Goal: Task Accomplishment & Management: Complete application form

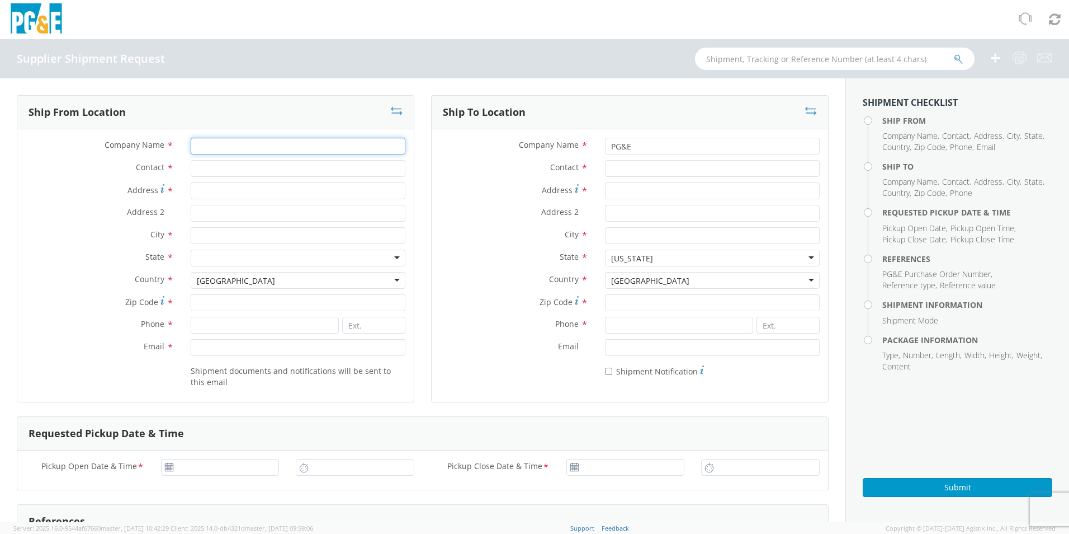
click at [303, 150] on input "Company Name *" at bounding box center [298, 146] width 215 height 17
type input "t"
type input "TITEFLEX COMMERCIAL, INC."
type input "[PERSON_NAME]"
type input "[STREET_ADDRESS][PERSON_NAME]"
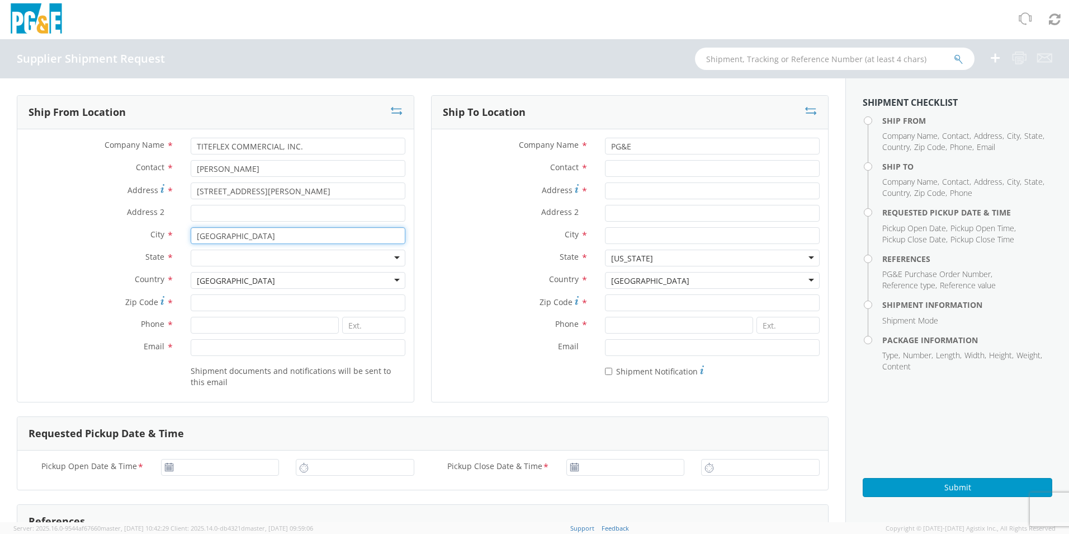
type input "[GEOGRAPHIC_DATA]"
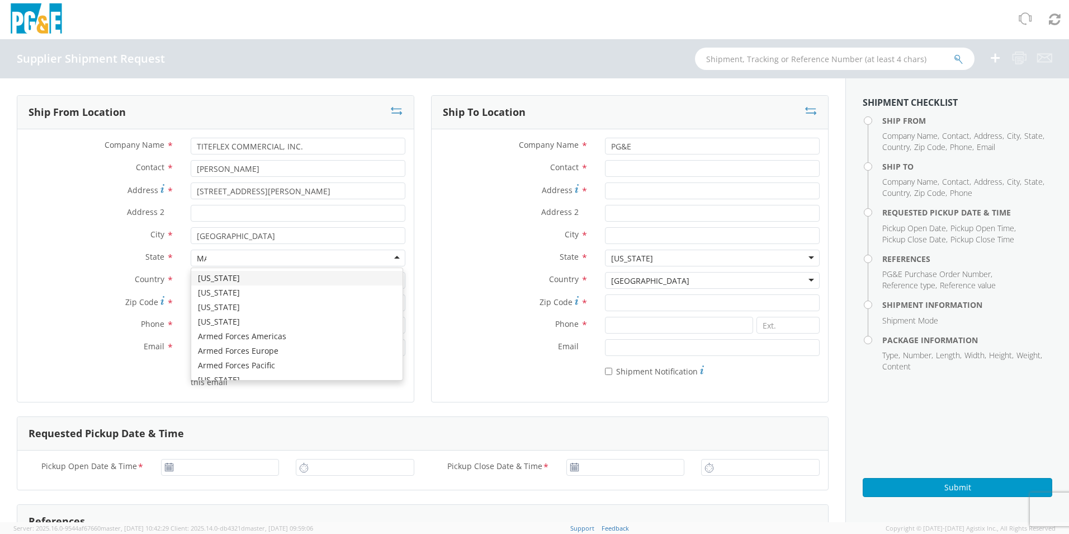
scroll to position [27, 0]
type input "MAS"
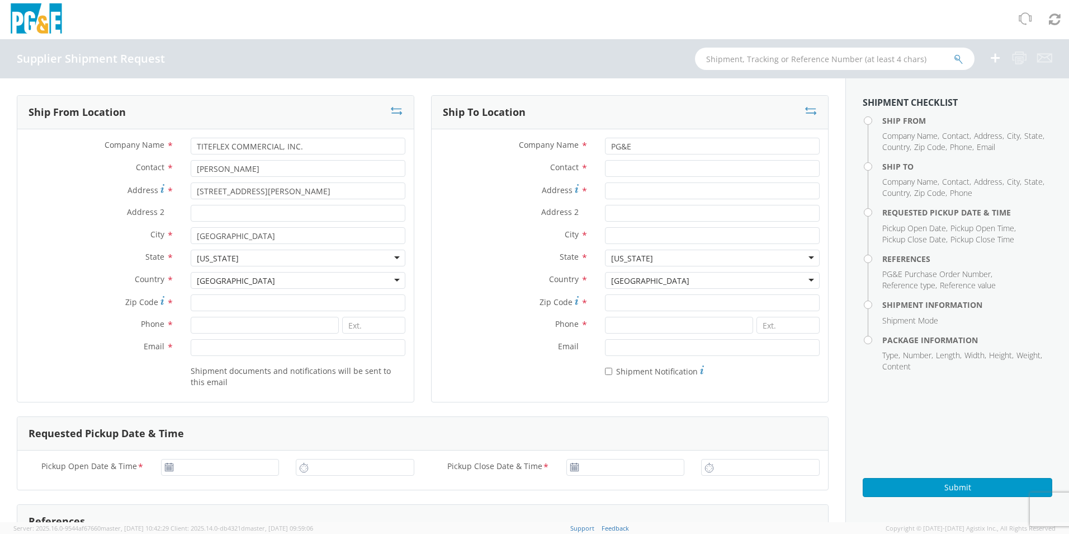
scroll to position [2820, 0]
type input "01104"
type input "4132718318"
type input "[PERSON_NAME][EMAIL_ADDRESS][PERSON_NAME][DOMAIN_NAME]"
click at [655, 172] on input "Contact *" at bounding box center [712, 168] width 215 height 17
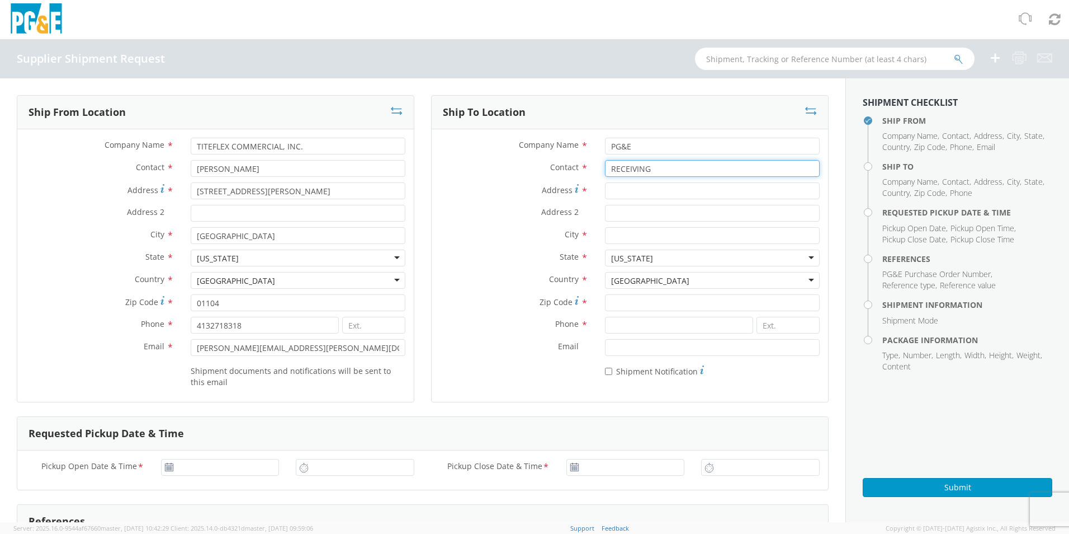
type input "RECEIVING"
type input "[STREET_ADDRESS][PERSON_NAME]"
type input "FREMONT"
type input "94538"
type input "6508714343"
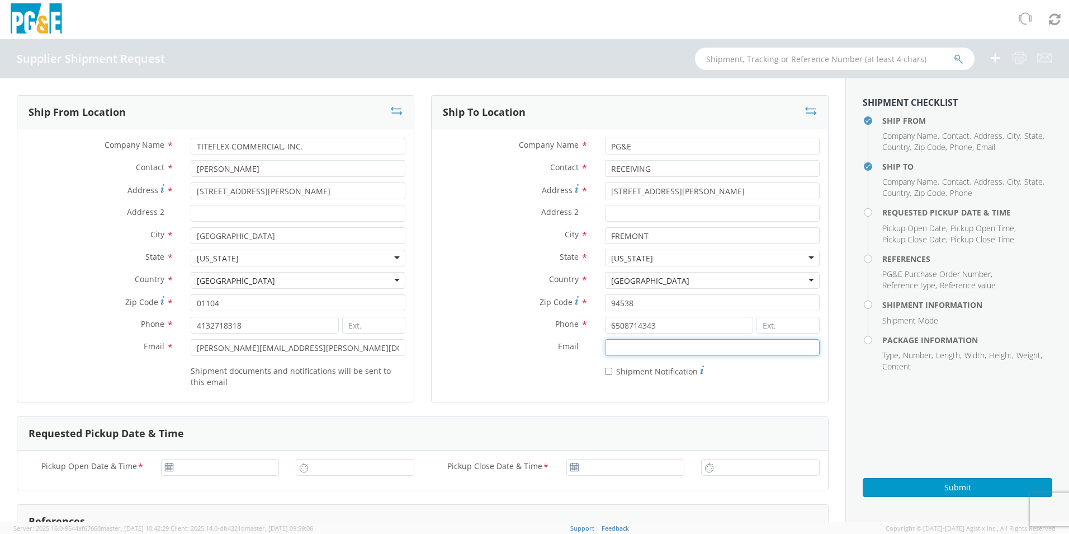
click at [637, 351] on input "Email *" at bounding box center [712, 347] width 215 height 17
type input "I"
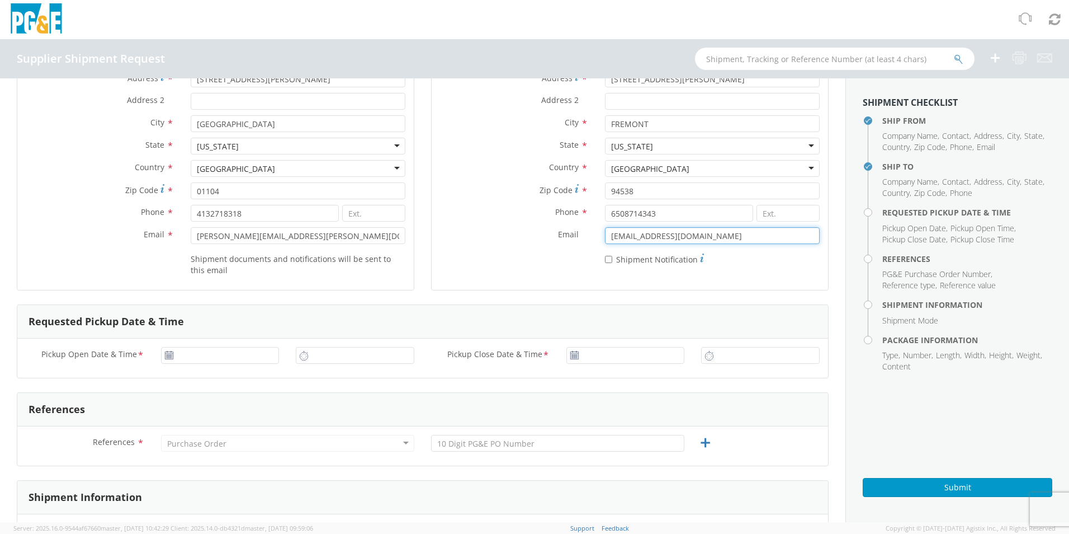
scroll to position [168, 0]
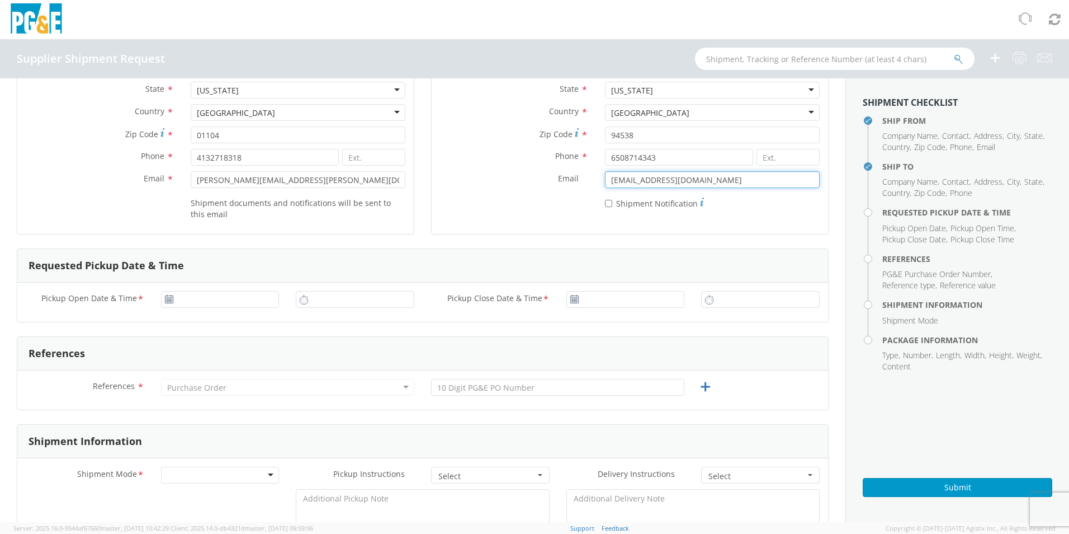
type input "[EMAIL_ADDRESS][DOMAIN_NAME]"
click at [165, 299] on icon at bounding box center [169, 299] width 10 height 9
type input "[DATE]"
click at [208, 303] on input "[DATE]" at bounding box center [220, 299] width 119 height 17
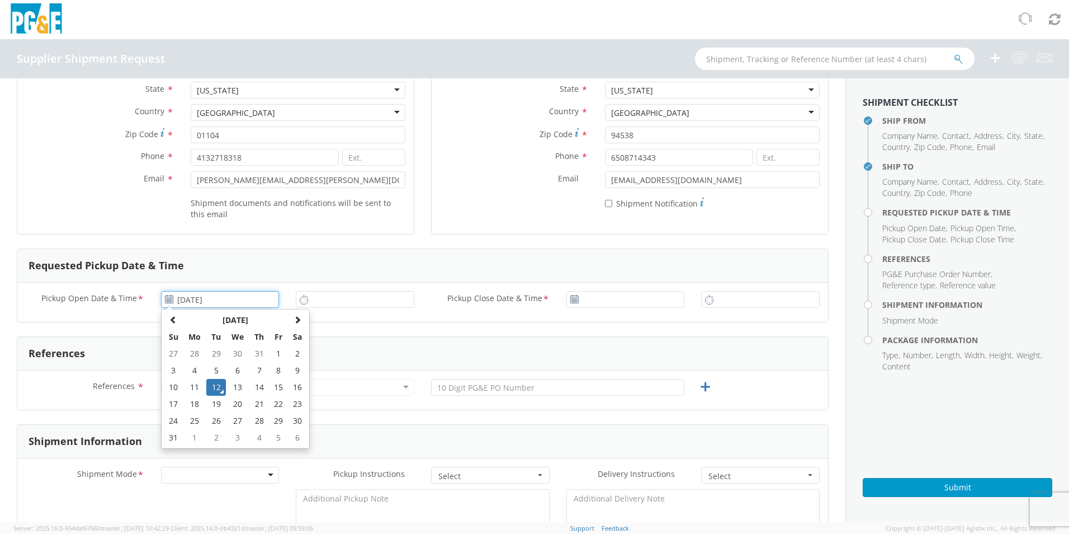
click at [219, 387] on td "12" at bounding box center [216, 387] width 20 height 17
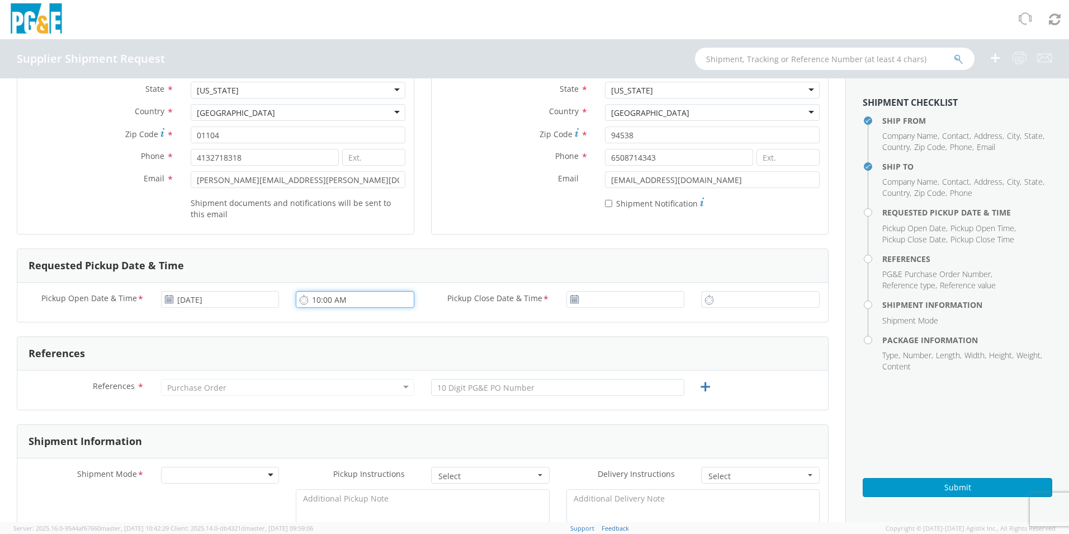
click at [347, 300] on input "10:00 AM" at bounding box center [355, 299] width 119 height 17
click at [302, 302] on icon at bounding box center [304, 299] width 10 height 11
click at [321, 296] on input "12:00 AM" at bounding box center [355, 299] width 119 height 17
type input "3:00 PM"
type input "[DATE]"
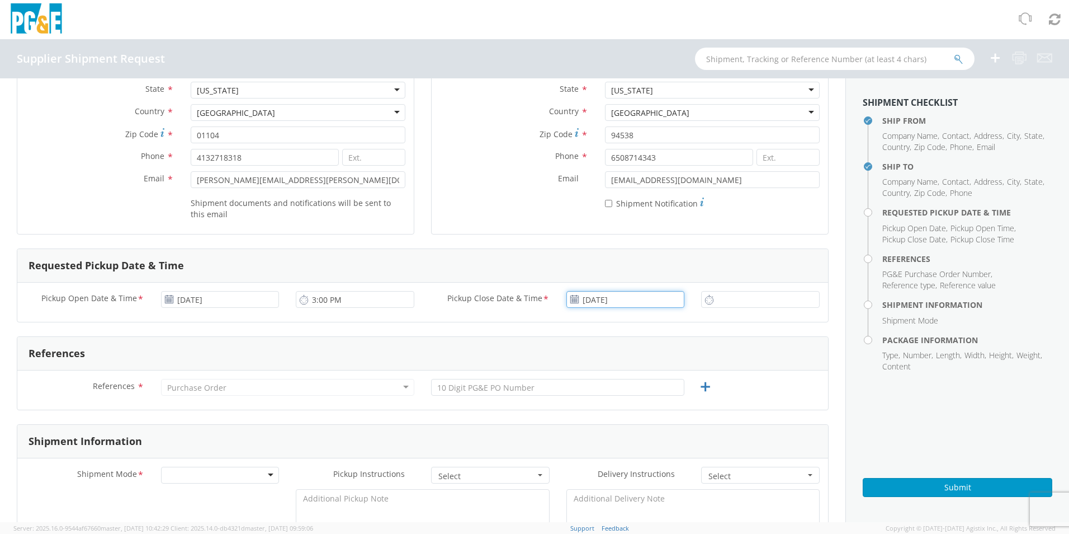
click at [629, 299] on input "[DATE]" at bounding box center [626, 299] width 119 height 17
click at [620, 390] on td "12" at bounding box center [622, 387] width 20 height 17
click at [717, 302] on input "10:00 AM" at bounding box center [760, 299] width 119 height 17
type input "6:00 PM"
click at [418, 346] on div "References" at bounding box center [422, 354] width 811 height 34
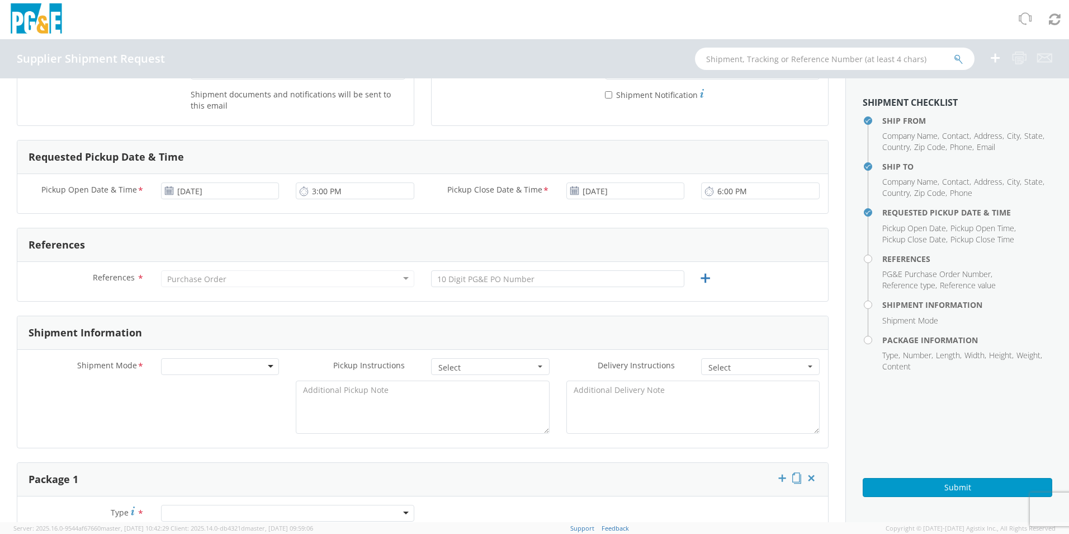
scroll to position [280, 0]
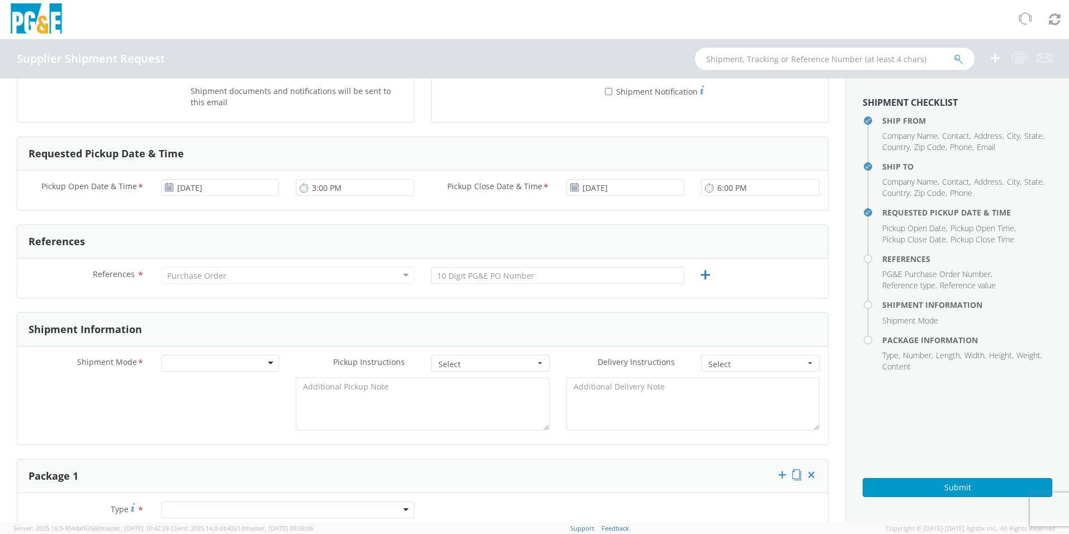
click at [182, 279] on div "Purchase Order" at bounding box center [196, 275] width 59 height 11
click at [183, 276] on div "Purchase Order" at bounding box center [196, 275] width 59 height 11
click at [181, 272] on div "Purchase Order" at bounding box center [196, 275] width 59 height 11
click at [185, 272] on div "Purchase Order" at bounding box center [196, 275] width 59 height 11
click at [630, 272] on input "text" at bounding box center [557, 275] width 253 height 17
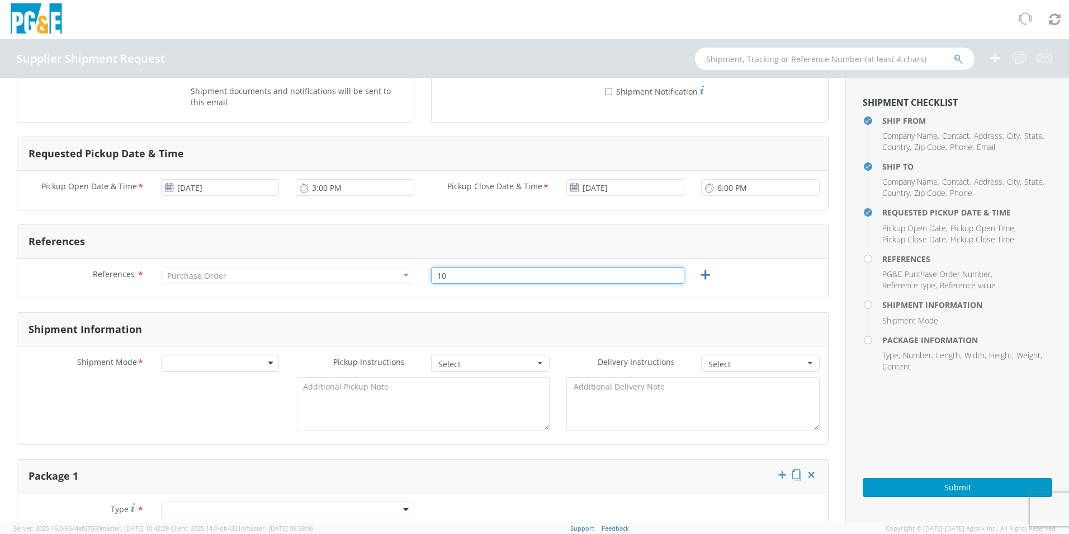
type input "1"
click at [227, 355] on div at bounding box center [220, 363] width 119 height 17
click at [483, 362] on span "Select" at bounding box center [487, 364] width 97 height 11
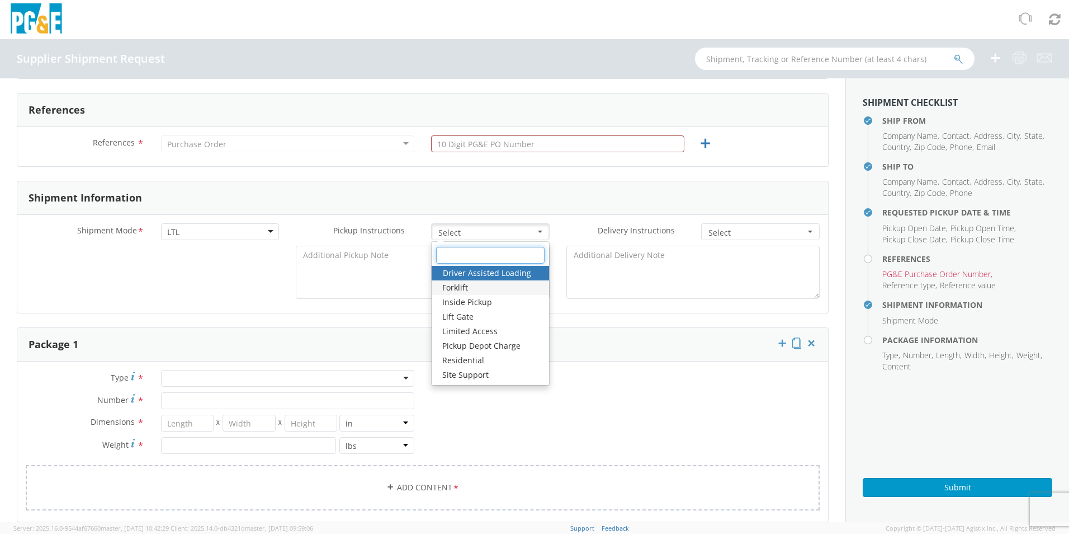
scroll to position [447, 0]
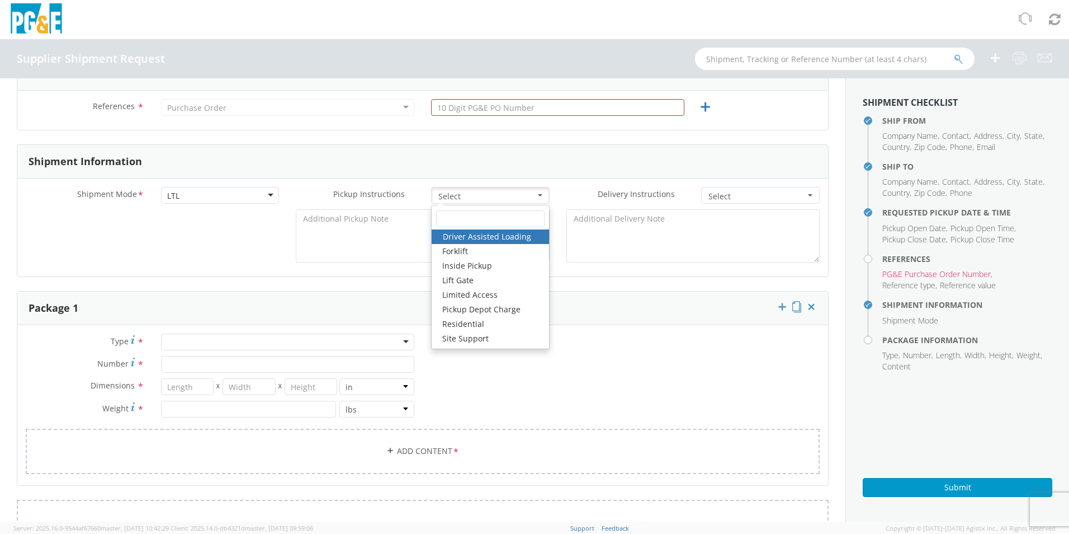
click at [464, 172] on div "Shipment Information" at bounding box center [422, 162] width 811 height 34
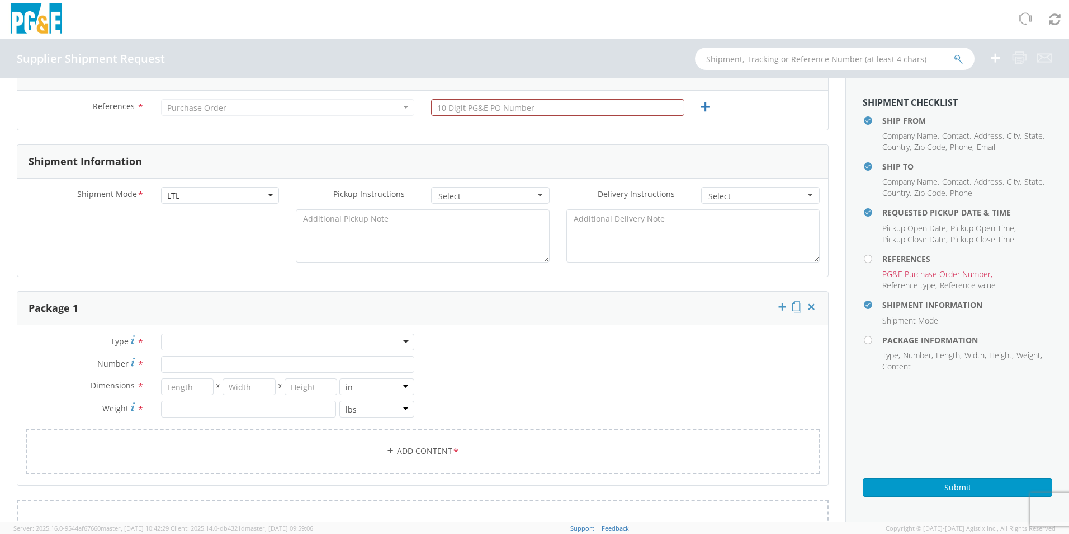
click at [738, 191] on span "Select" at bounding box center [757, 196] width 97 height 11
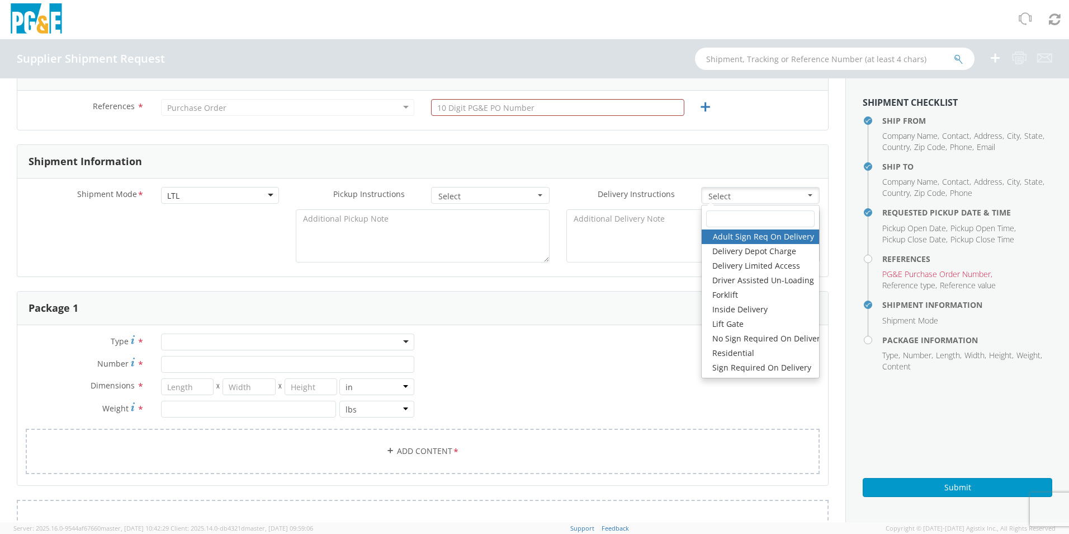
click at [738, 191] on span "Select" at bounding box center [757, 196] width 97 height 11
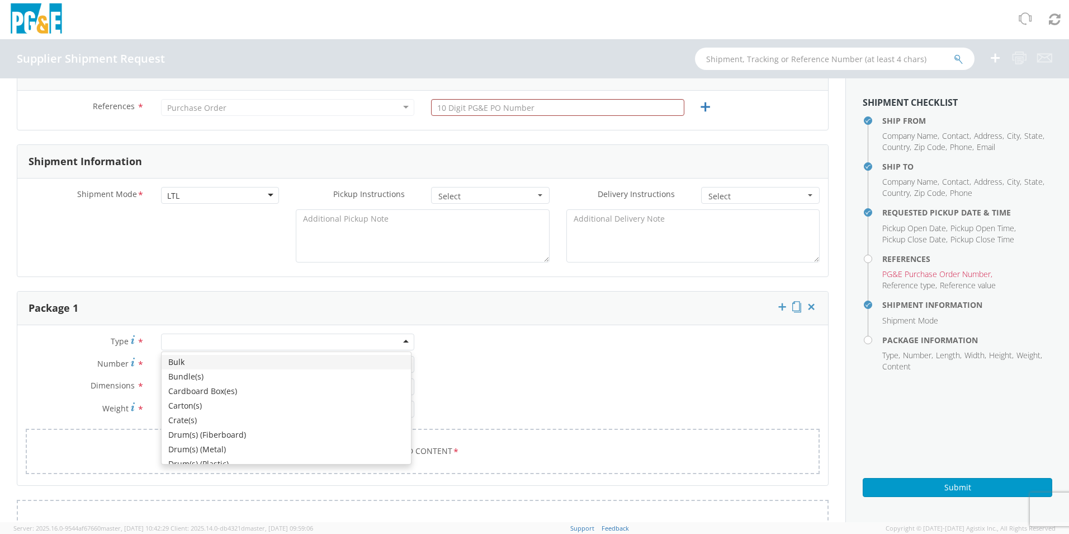
click at [328, 344] on div at bounding box center [287, 341] width 253 height 17
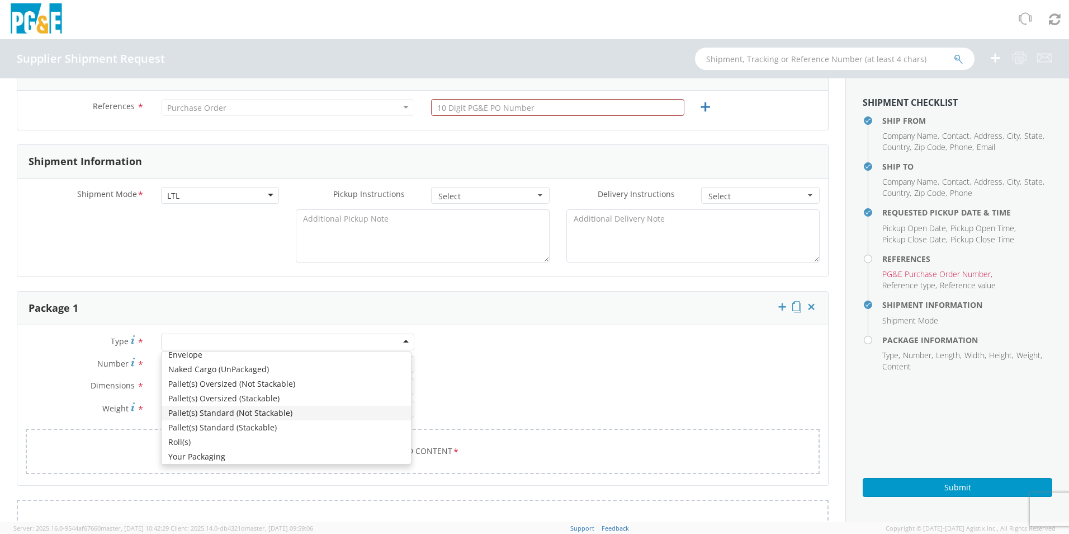
scroll to position [126, 0]
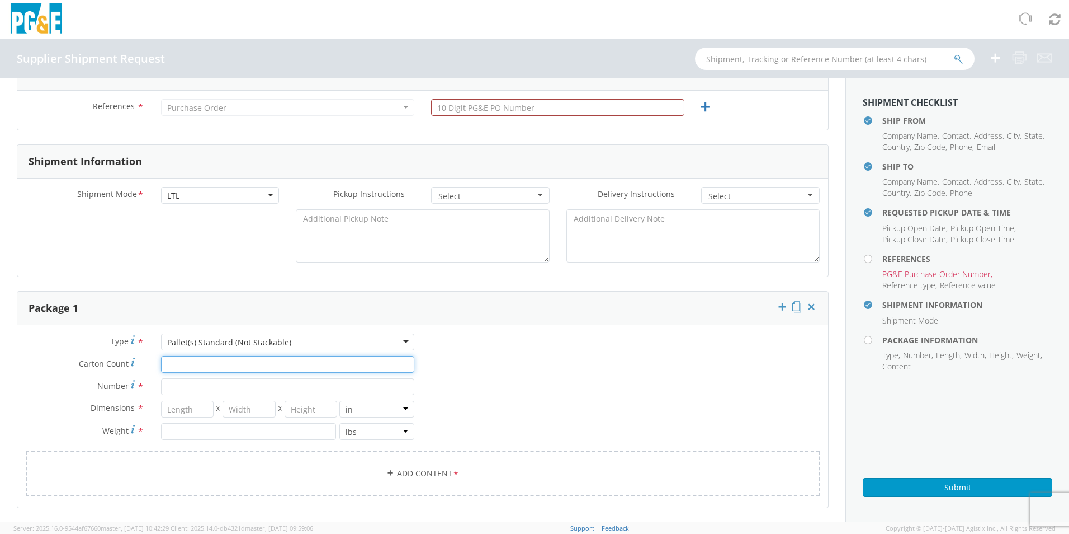
click at [203, 369] on input "Carton Count *" at bounding box center [287, 364] width 253 height 17
type input "1"
click at [197, 381] on input "Number *" at bounding box center [287, 386] width 253 height 17
type input "274292*1"
click at [194, 411] on input "number" at bounding box center [187, 409] width 53 height 17
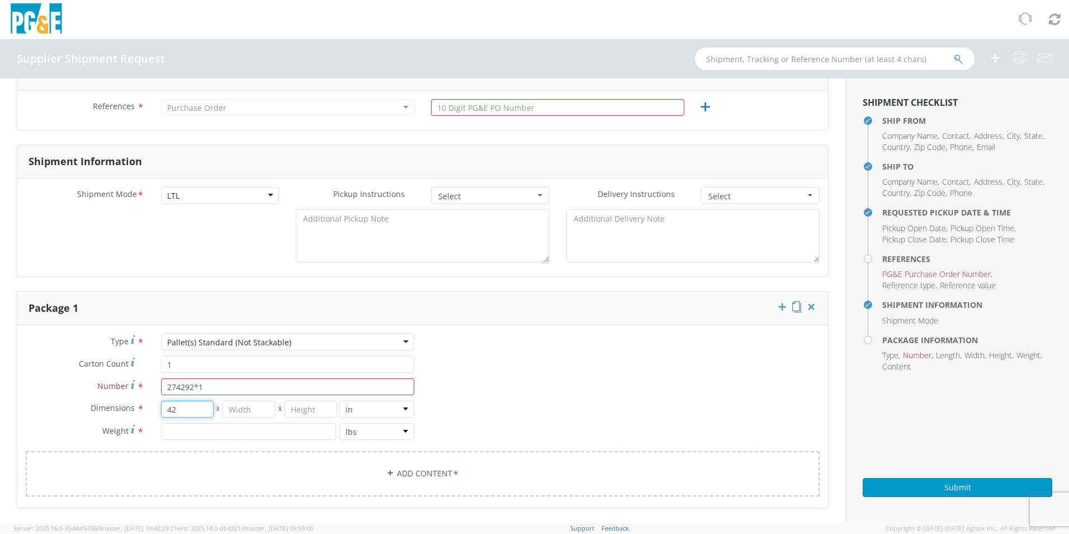
type input "42"
click at [172, 435] on input "number" at bounding box center [248, 431] width 175 height 17
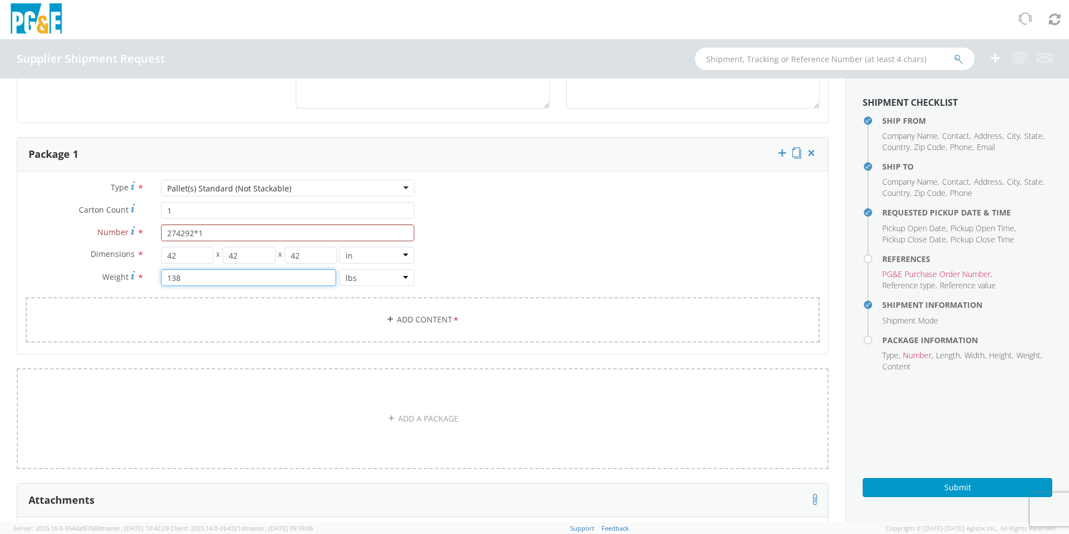
scroll to position [615, 0]
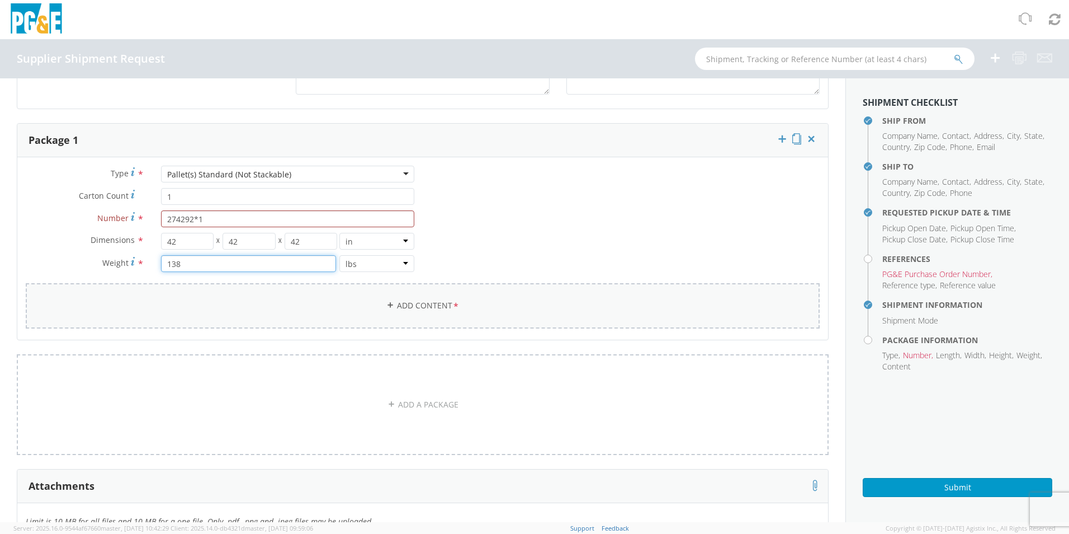
type input "138"
click at [401, 311] on link "Add Content *" at bounding box center [423, 305] width 794 height 45
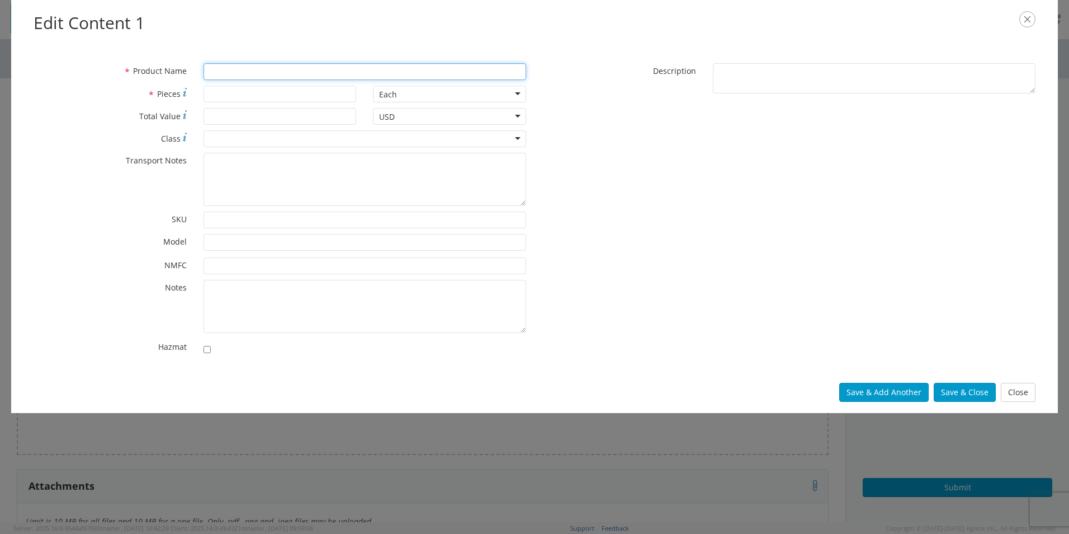
click at [248, 73] on input "* Product Name" at bounding box center [365, 71] width 323 height 17
type input "PTFE BRAIDE HOSE ASSEMBLY"
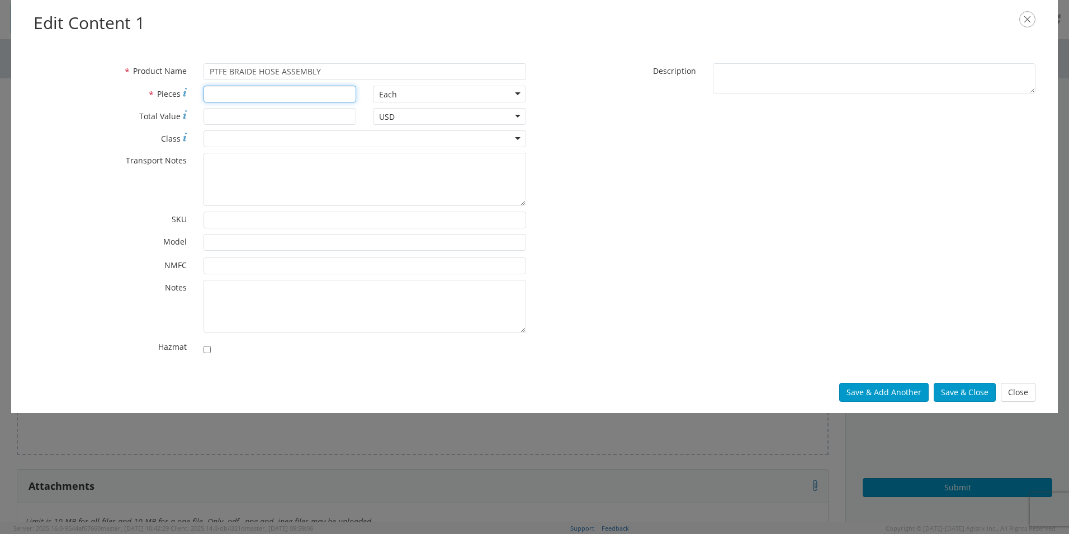
click at [251, 93] on input "* Pieces" at bounding box center [280, 94] width 153 height 17
type input "42"
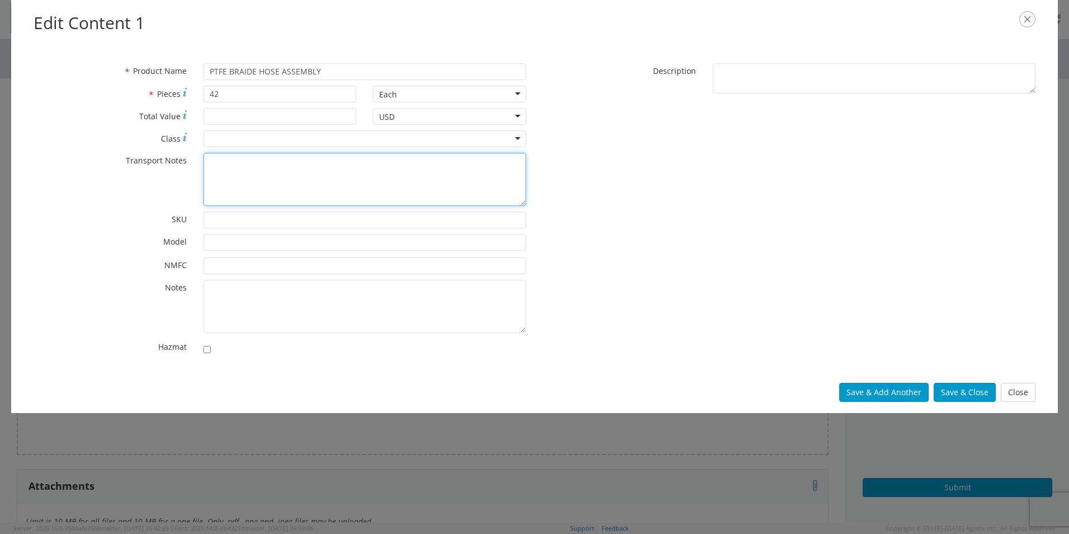
click at [251, 173] on textarea "* Transport Notes" at bounding box center [365, 179] width 323 height 53
click at [237, 223] on input "* SKU" at bounding box center [365, 219] width 323 height 17
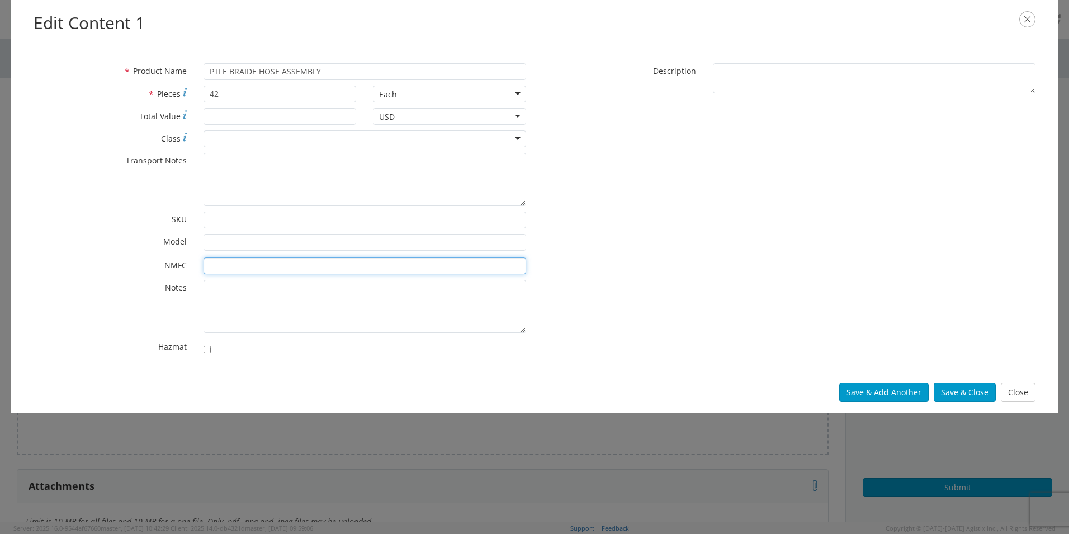
click at [231, 262] on input "* NMFC" at bounding box center [365, 265] width 323 height 17
type input "050970-09"
click at [234, 299] on textarea "* Notes" at bounding box center [365, 306] width 323 height 53
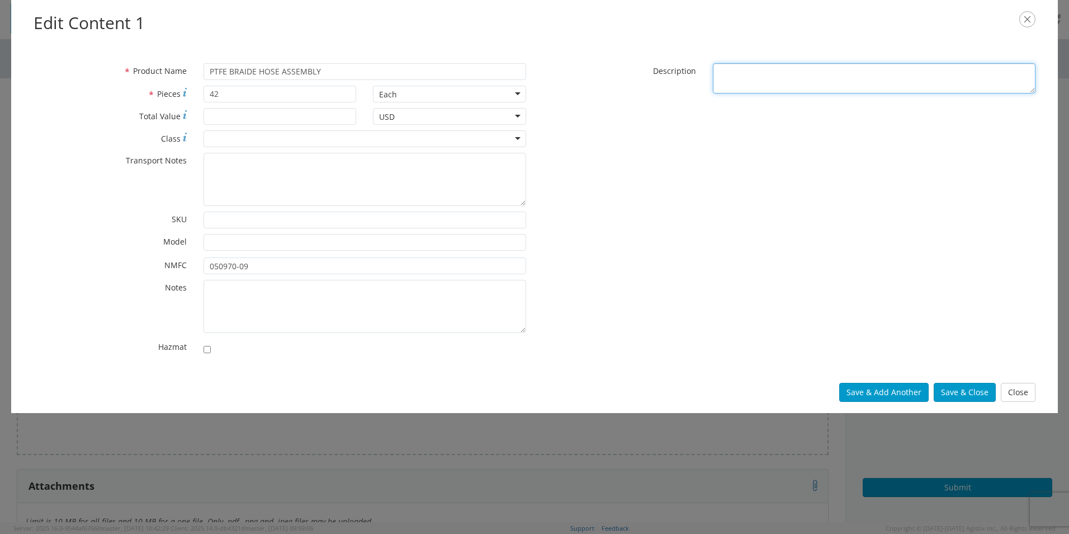
click at [756, 80] on textarea "* Description" at bounding box center [874, 78] width 323 height 31
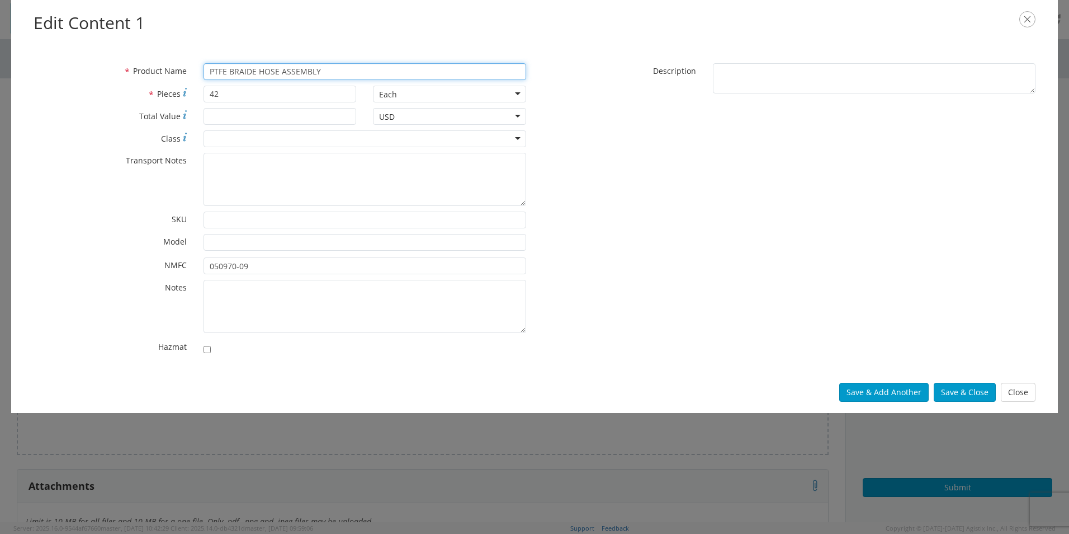
drag, startPoint x: 344, startPoint y: 67, endPoint x: 197, endPoint y: 65, distance: 146.6
click at [197, 65] on div "PTFE BRAIDE HOSE ASSEMBLY" at bounding box center [365, 71] width 340 height 17
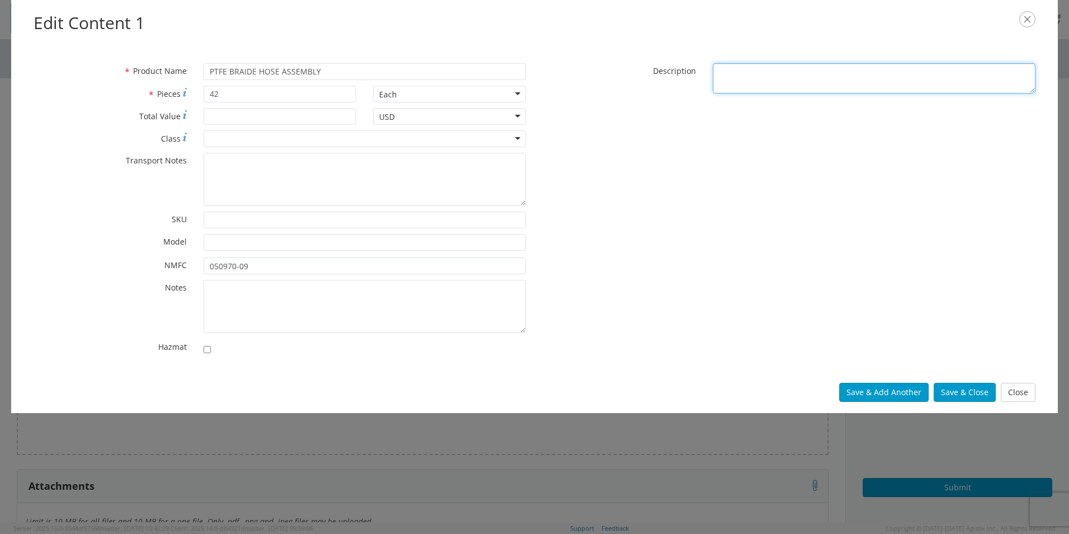
paste textarea "PTFE BRAIDE HOSE ASSEMBLY"
type textarea "PTFE BRAIDE HOSE ASSEMBLY"
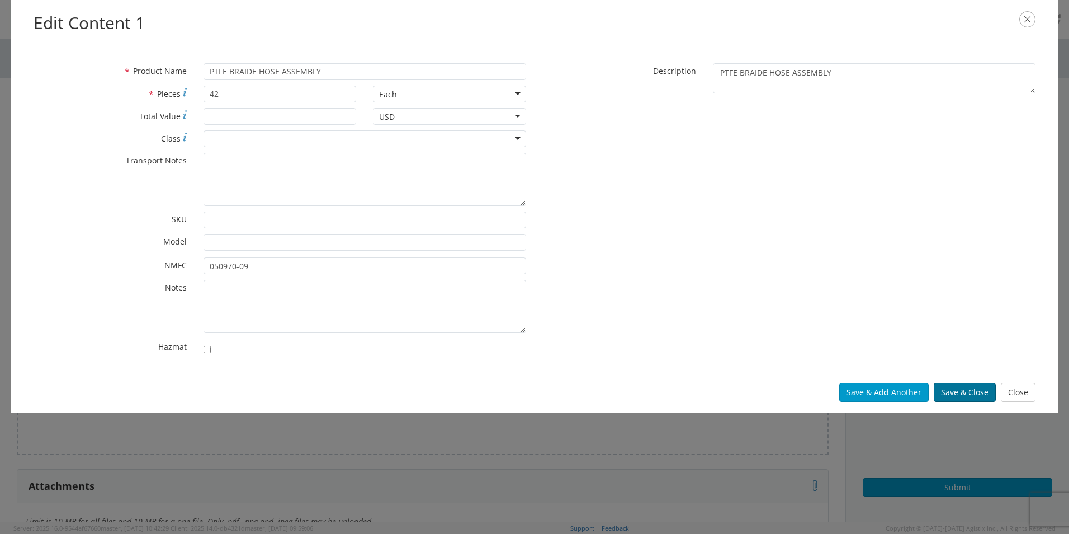
click at [974, 393] on button "Save & Close" at bounding box center [965, 392] width 62 height 19
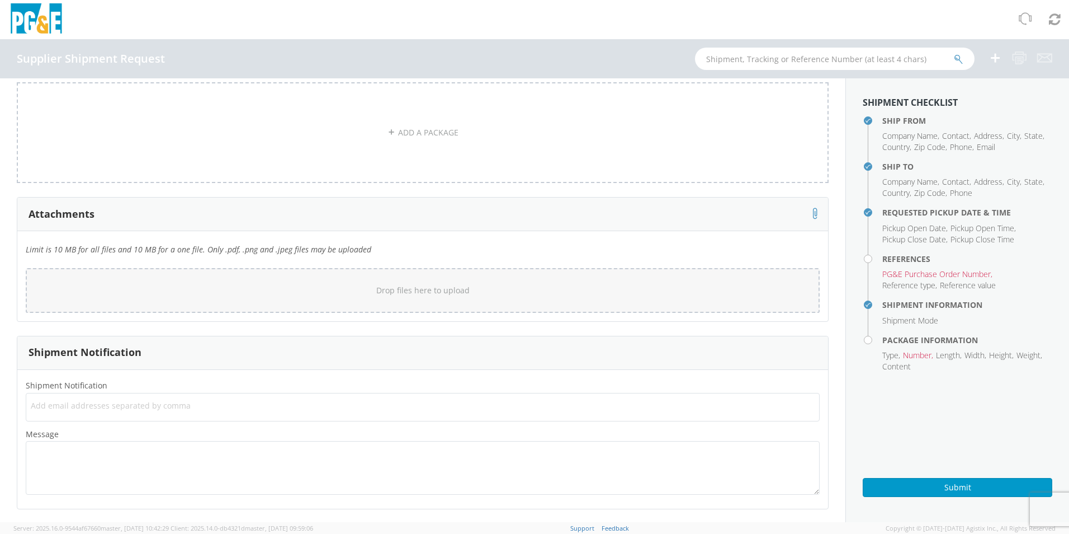
scroll to position [955, 0]
click at [131, 399] on span "Add email addresses separated by comma" at bounding box center [423, 404] width 784 height 11
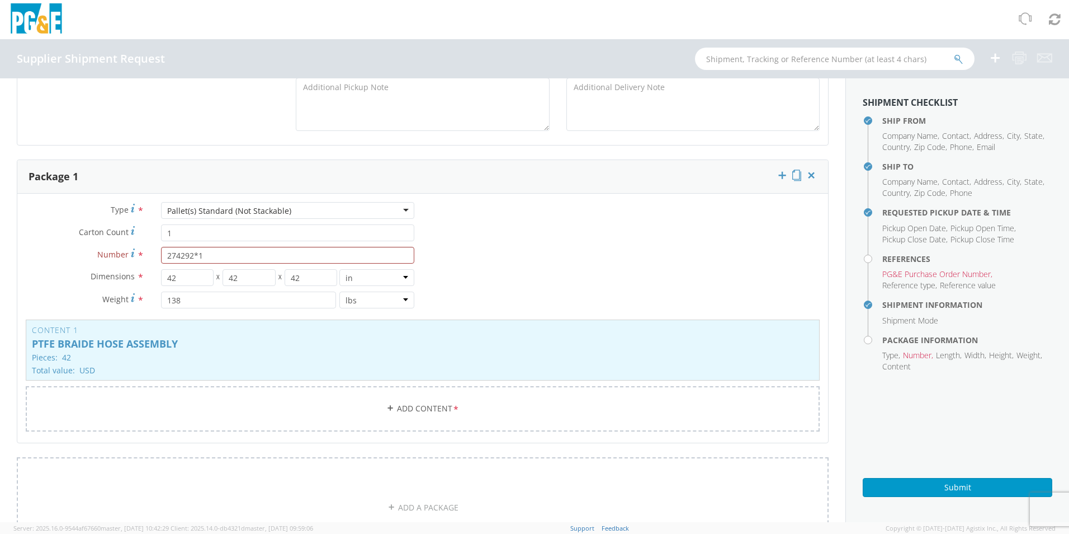
scroll to position [563, 0]
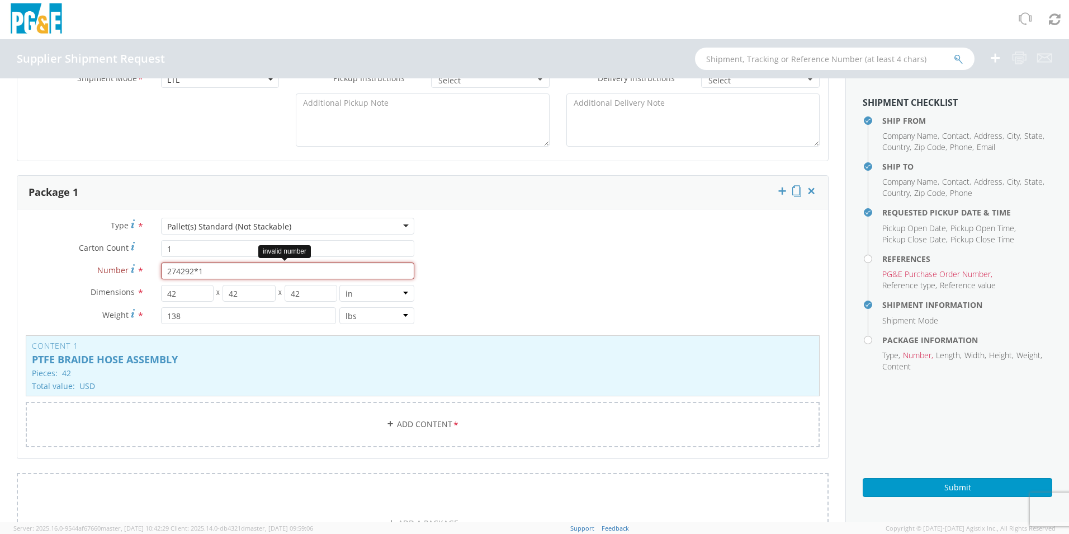
click at [207, 271] on input "274292*1" at bounding box center [287, 270] width 253 height 17
type input "274292"
click at [229, 437] on link "Add Content *" at bounding box center [423, 424] width 794 height 45
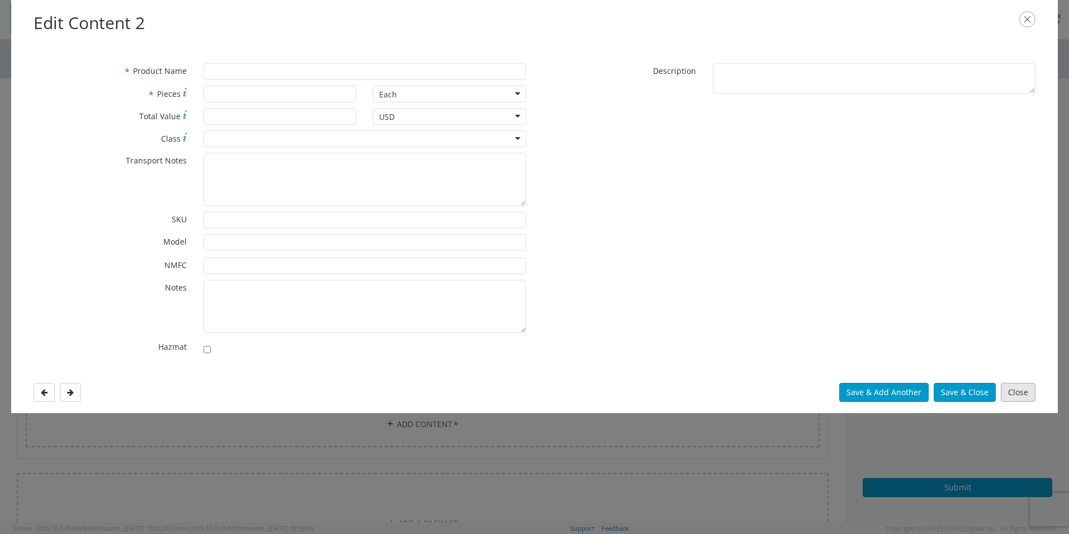
click at [1021, 392] on button "Close" at bounding box center [1018, 392] width 35 height 19
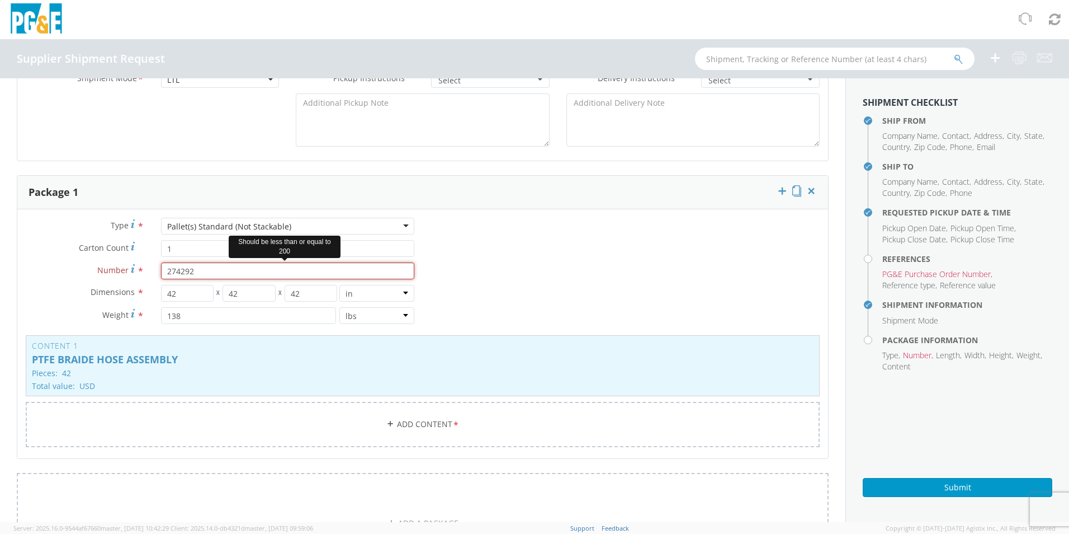
click at [233, 275] on input "274292" at bounding box center [287, 270] width 253 height 17
drag, startPoint x: 230, startPoint y: 274, endPoint x: 118, endPoint y: 265, distance: 112.8
click at [118, 265] on div "Number * 274292 Should be less than or equal to 200" at bounding box center [220, 270] width 406 height 17
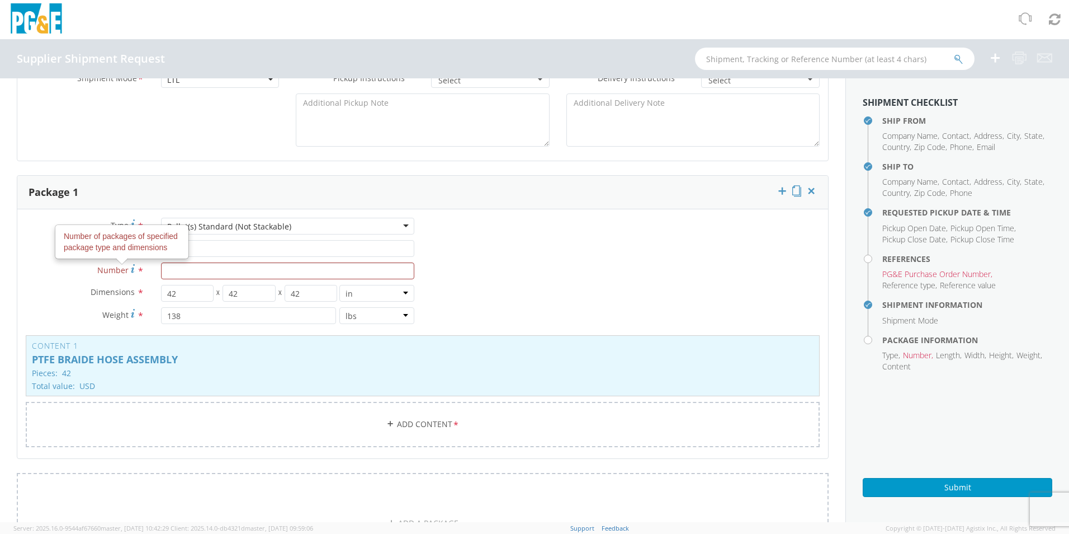
click at [542, 289] on div "Type * Pallet(s) Standard (Not Stackable) Pallet(s) Standard (Not Stackable) Bu…" at bounding box center [422, 339] width 811 height 243
drag, startPoint x: 202, startPoint y: 271, endPoint x: 209, endPoint y: 267, distance: 7.8
click at [202, 271] on input "Number *" at bounding box center [287, 270] width 253 height 17
type input "1"
click at [576, 278] on div "Type * Pallet(s) Standard (Not Stackable) Pallet(s) Standard (Not Stackable) Bu…" at bounding box center [422, 339] width 811 height 243
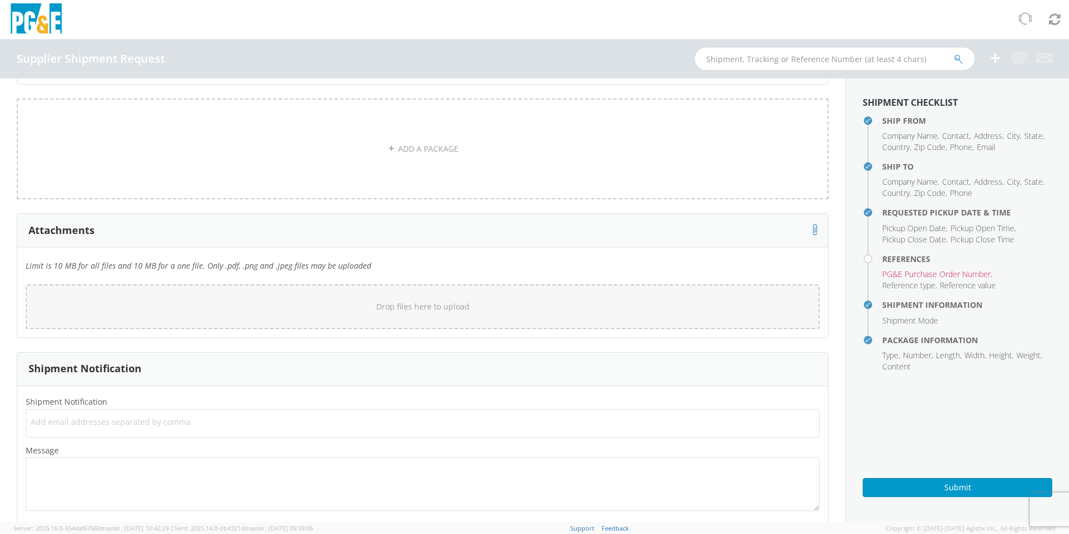
scroll to position [955, 0]
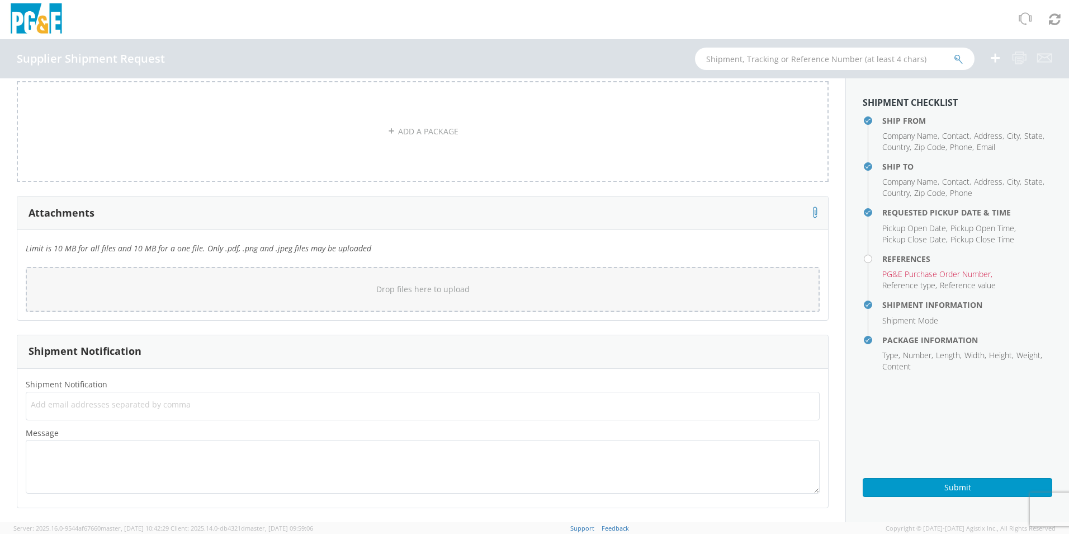
click at [237, 409] on span "Add email addresses separated by comma" at bounding box center [423, 404] width 784 height 11
type input "E"
type input "[PERSON_NAME][EMAIL_ADDRESS][PERSON_NAME][DOMAIN_NAME]"
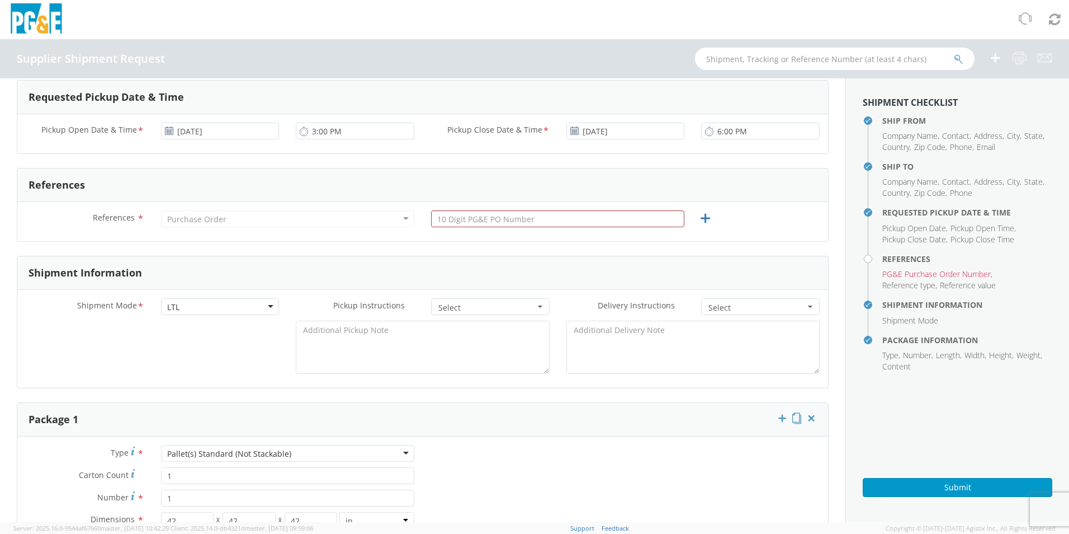
scroll to position [336, 0]
click at [497, 220] on input "text" at bounding box center [557, 219] width 253 height 17
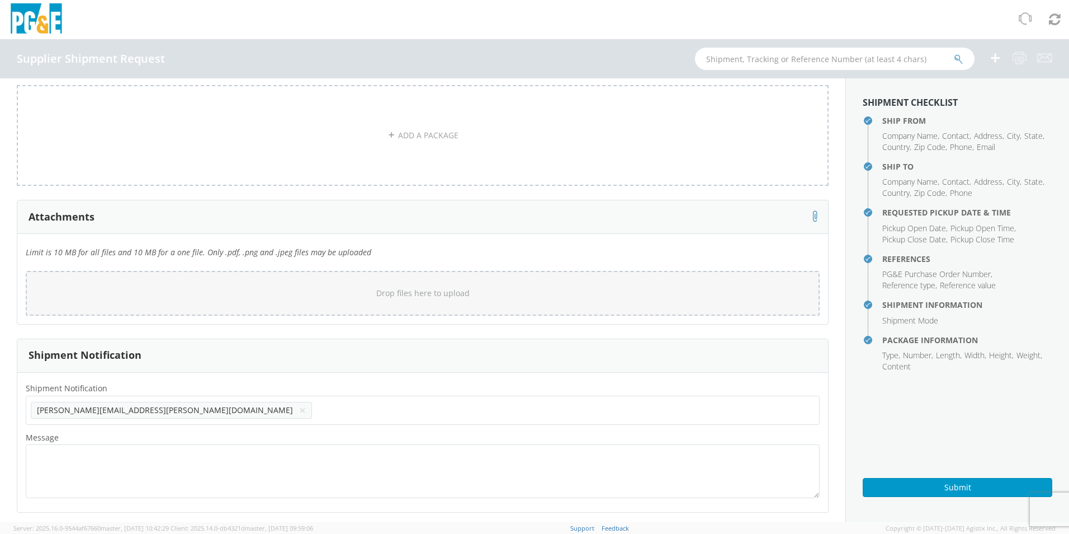
scroll to position [955, 0]
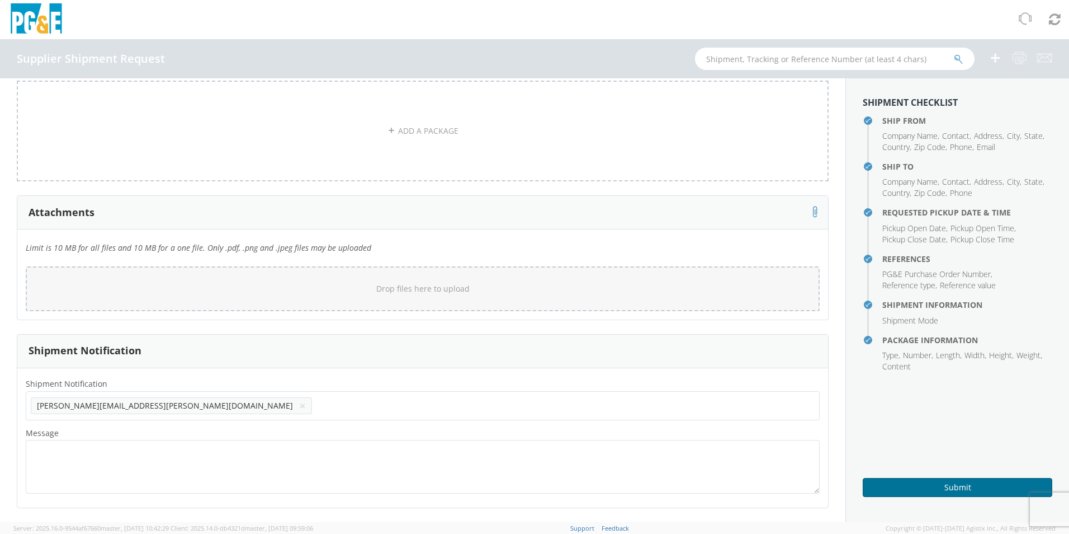
type input "3501405220"
click at [955, 488] on button "Submit" at bounding box center [958, 487] width 190 height 19
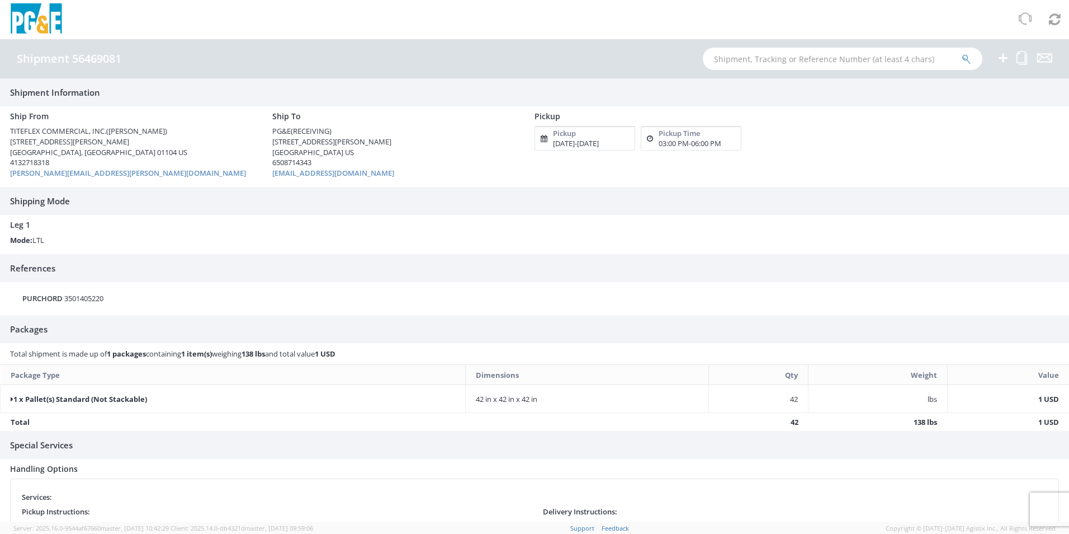
click at [457, 223] on h4 "Leg 1" at bounding box center [534, 224] width 1049 height 8
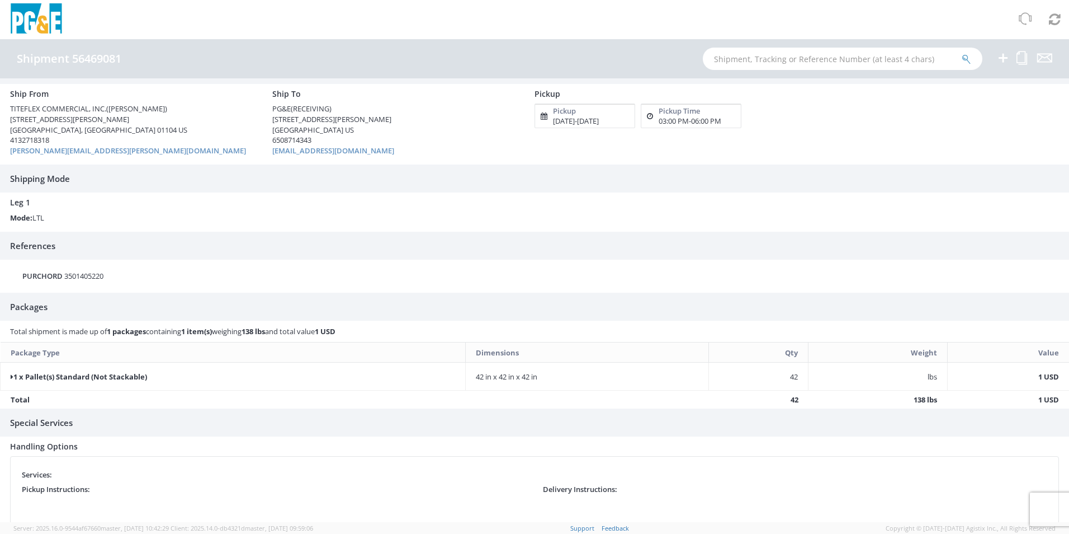
scroll to position [32, 0]
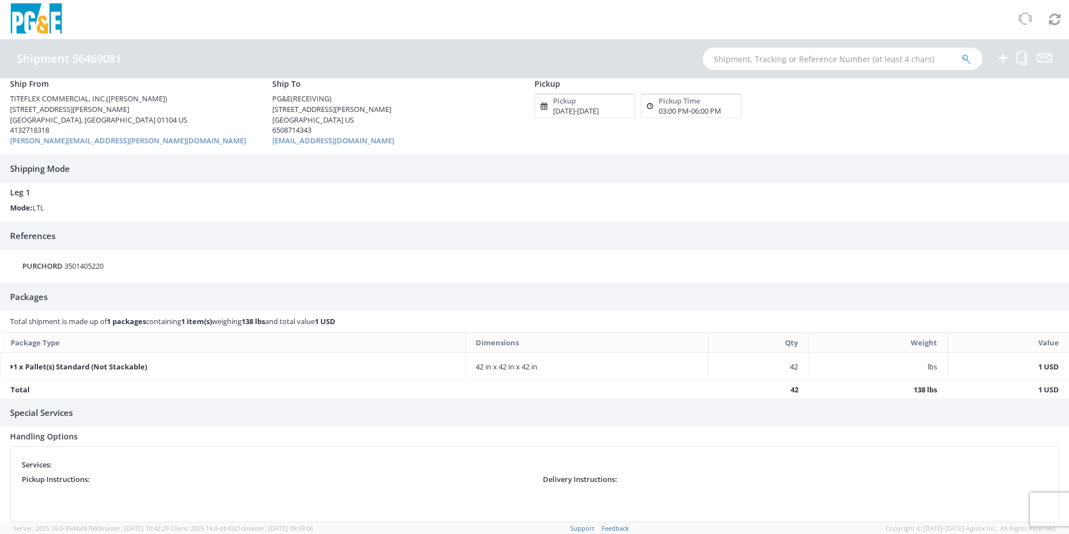
click at [436, 149] on div "Ship From TITEFLEX COMMERCIAL, INC. ([PERSON_NAME]) [STREET_ADDRESS][PERSON_NAM…" at bounding box center [526, 114] width 1049 height 81
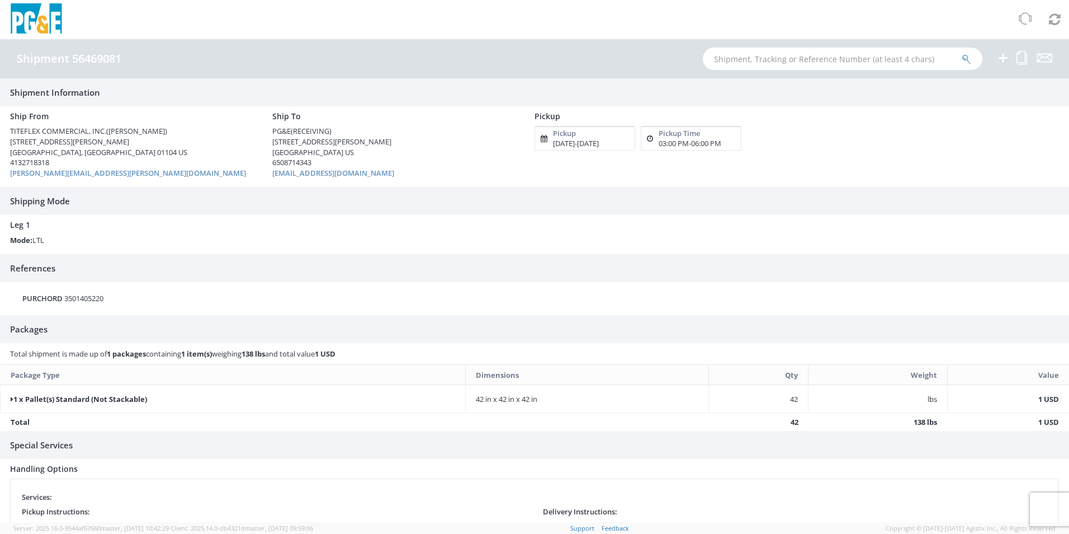
click at [472, 170] on div "[EMAIL_ADDRESS][DOMAIN_NAME]" at bounding box center [395, 173] width 246 height 11
